Goal: Task Accomplishment & Management: Manage account settings

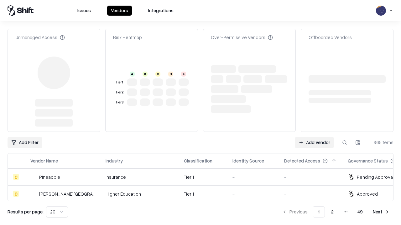
click at [314, 137] on link "Add Vendor" at bounding box center [313, 142] width 39 height 11
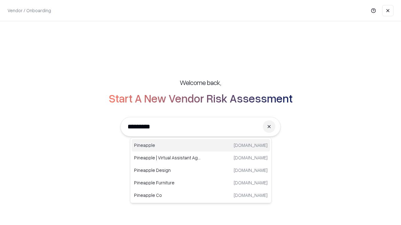
click at [201, 146] on div "Pineapple [DOMAIN_NAME]" at bounding box center [200, 145] width 138 height 13
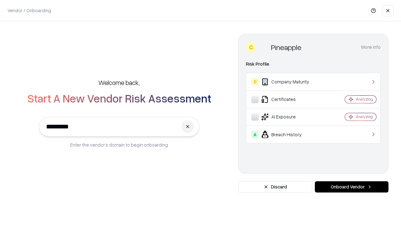
type input "*********"
click at [351, 187] on button "Onboard Vendor" at bounding box center [352, 187] width 74 height 11
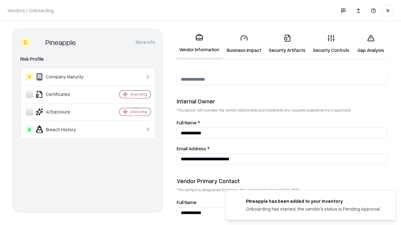
scroll to position [324, 0]
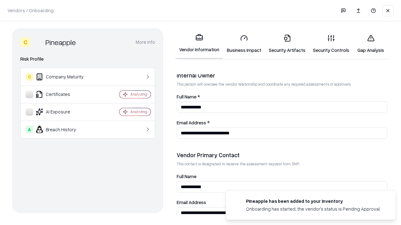
click at [244, 44] on link "Business Impact" at bounding box center [244, 43] width 42 height 29
click at [287, 44] on link "Security Artifacts" at bounding box center [287, 43] width 44 height 29
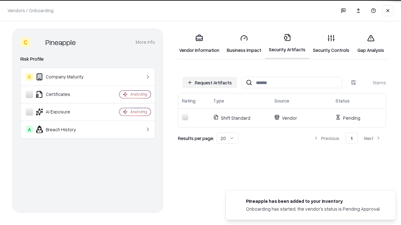
click at [209, 83] on button "Request Artifacts" at bounding box center [209, 82] width 54 height 11
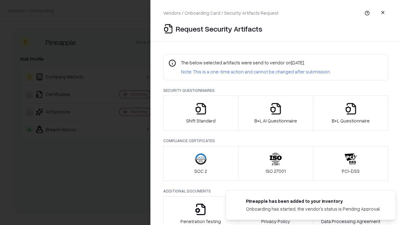
click at [200, 113] on icon "button" at bounding box center [200, 109] width 13 height 13
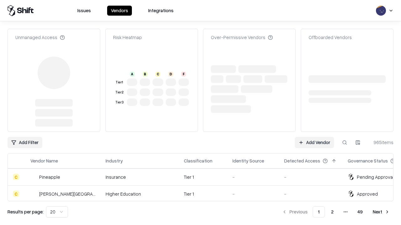
click at [314, 137] on link "Add Vendor" at bounding box center [313, 142] width 39 height 11
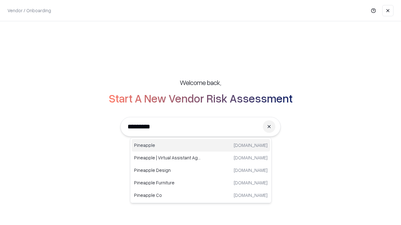
click at [201, 146] on div "Pineapple [DOMAIN_NAME]" at bounding box center [200, 145] width 138 height 13
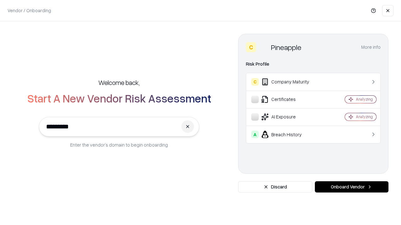
type input "*********"
click at [351, 187] on button "Onboard Vendor" at bounding box center [352, 187] width 74 height 11
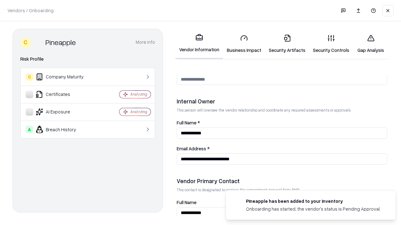
scroll to position [324, 0]
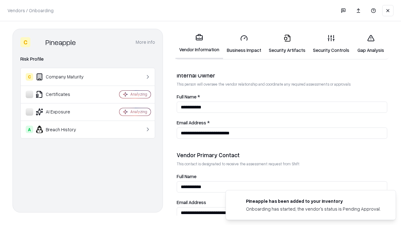
click at [370, 44] on link "Gap Analysis" at bounding box center [370, 43] width 35 height 29
